Goal: Find contact information: Find contact information

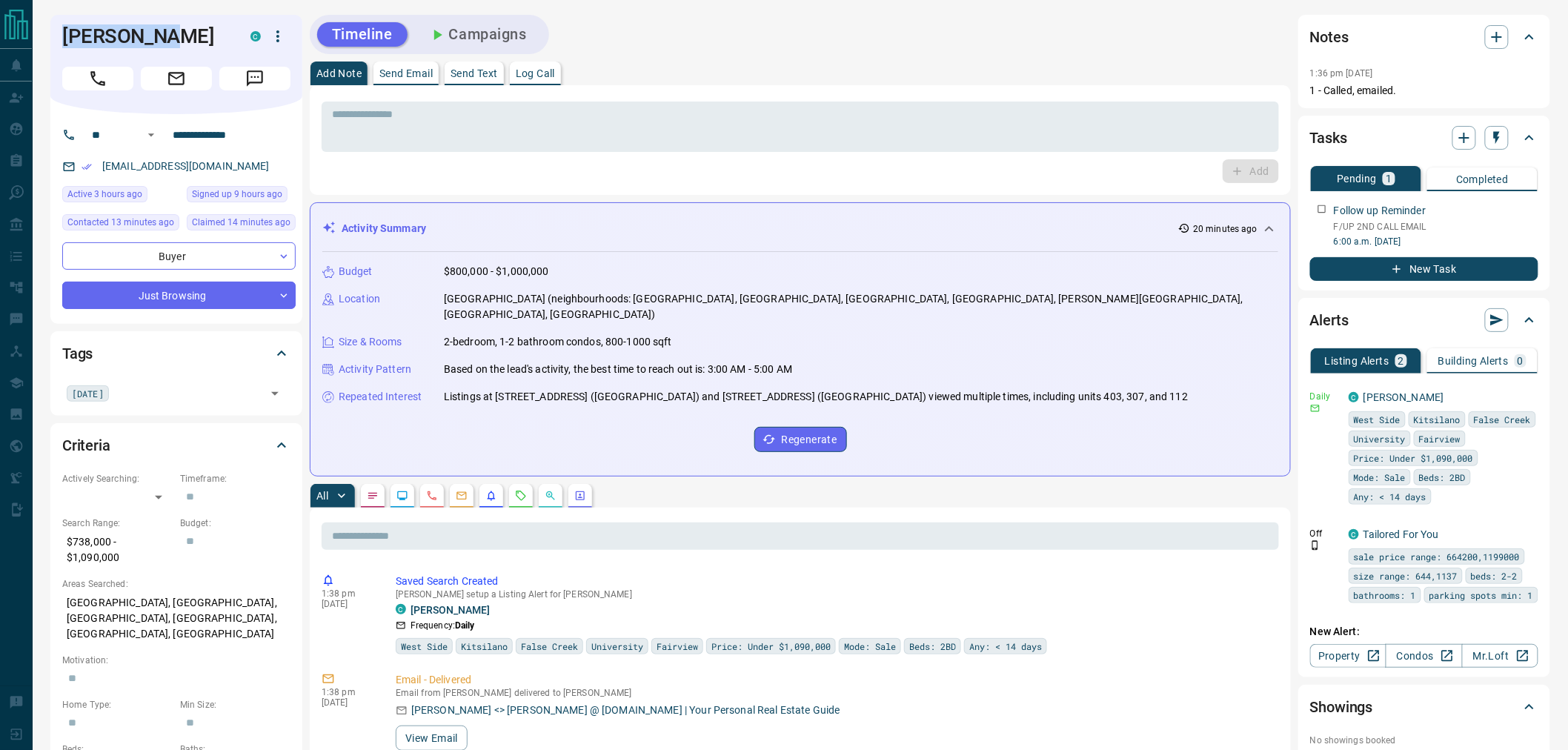
drag, startPoint x: 100, startPoint y: 47, endPoint x: 60, endPoint y: 47, distance: 40.0
click at [60, 47] on div "[PERSON_NAME]" at bounding box center [176, 65] width 252 height 100
copy h1 "[PERSON_NAME]"
drag, startPoint x: 234, startPoint y: 164, endPoint x: 98, endPoint y: 168, distance: 136.1
click at [98, 168] on div "[EMAIL_ADDRESS][DOMAIN_NAME]" at bounding box center [179, 166] width 233 height 24
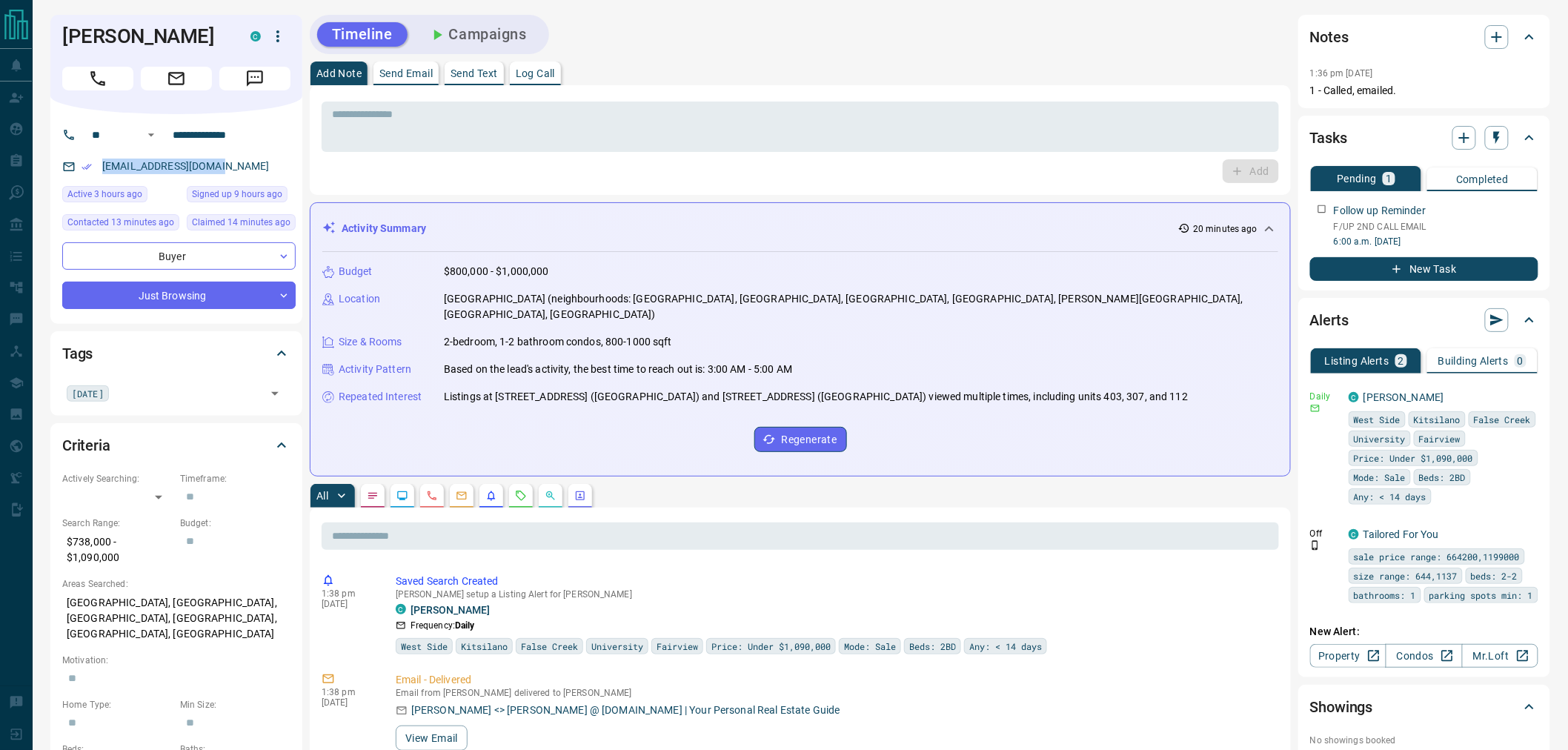
copy link "[EMAIL_ADDRESS][DOMAIN_NAME]"
drag, startPoint x: 250, startPoint y: 132, endPoint x: 166, endPoint y: 133, distance: 84.0
click at [166, 133] on input "**********" at bounding box center [224, 135] width 116 height 24
drag, startPoint x: 193, startPoint y: 615, endPoint x: 64, endPoint y: 599, distance: 130.0
click at [64, 599] on p "[GEOGRAPHIC_DATA], [GEOGRAPHIC_DATA], [GEOGRAPHIC_DATA], [GEOGRAPHIC_DATA], [GE…" at bounding box center [176, 618] width 228 height 56
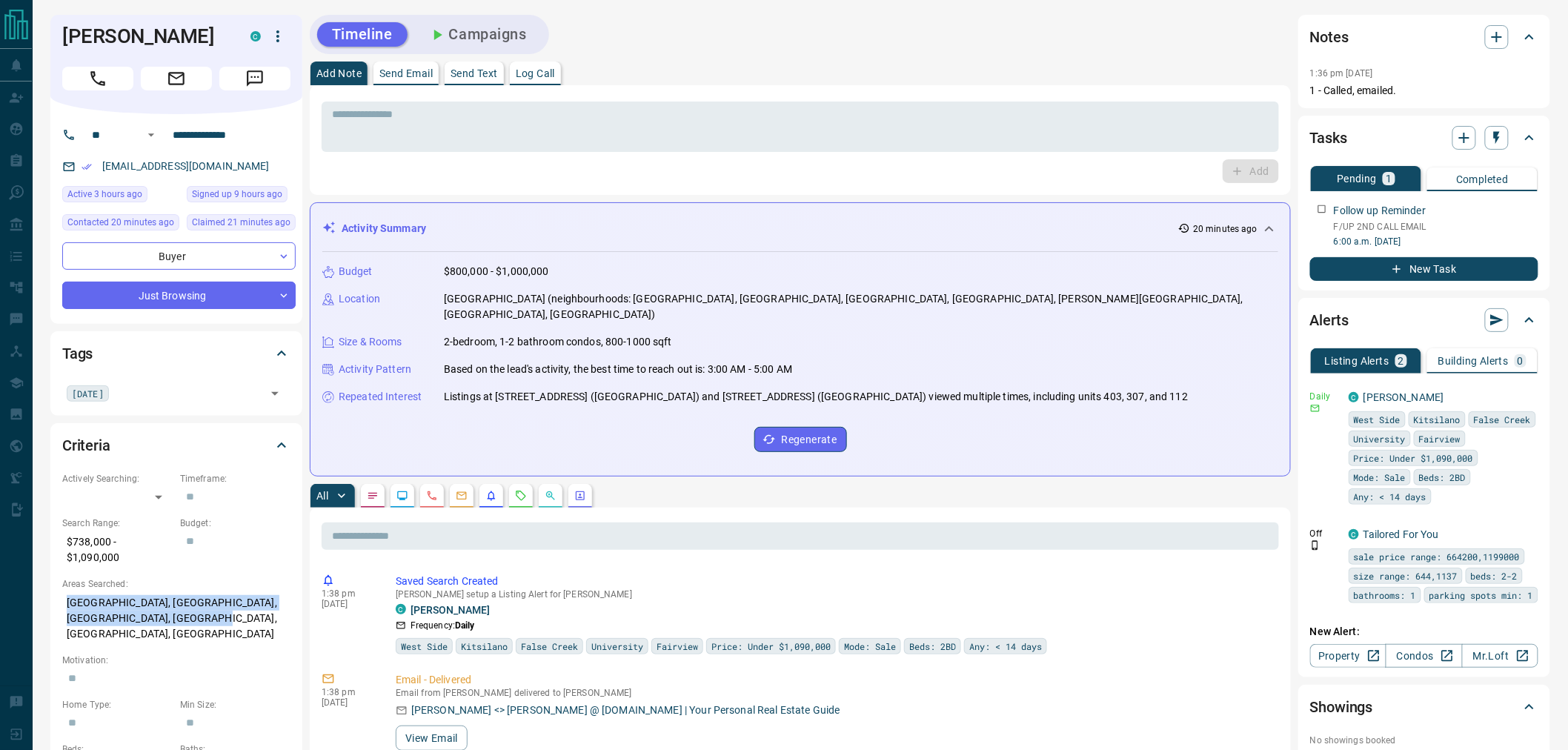
copy p "[GEOGRAPHIC_DATA], [GEOGRAPHIC_DATA], [GEOGRAPHIC_DATA], [GEOGRAPHIC_DATA], [GE…"
drag, startPoint x: 121, startPoint y: 558, endPoint x: 63, endPoint y: 544, distance: 59.7
click at [63, 544] on p "$738,000 - $1,090,000" at bounding box center [117, 549] width 111 height 40
copy p "$738,000 - $1,090,000"
